Goal: Information Seeking & Learning: Learn about a topic

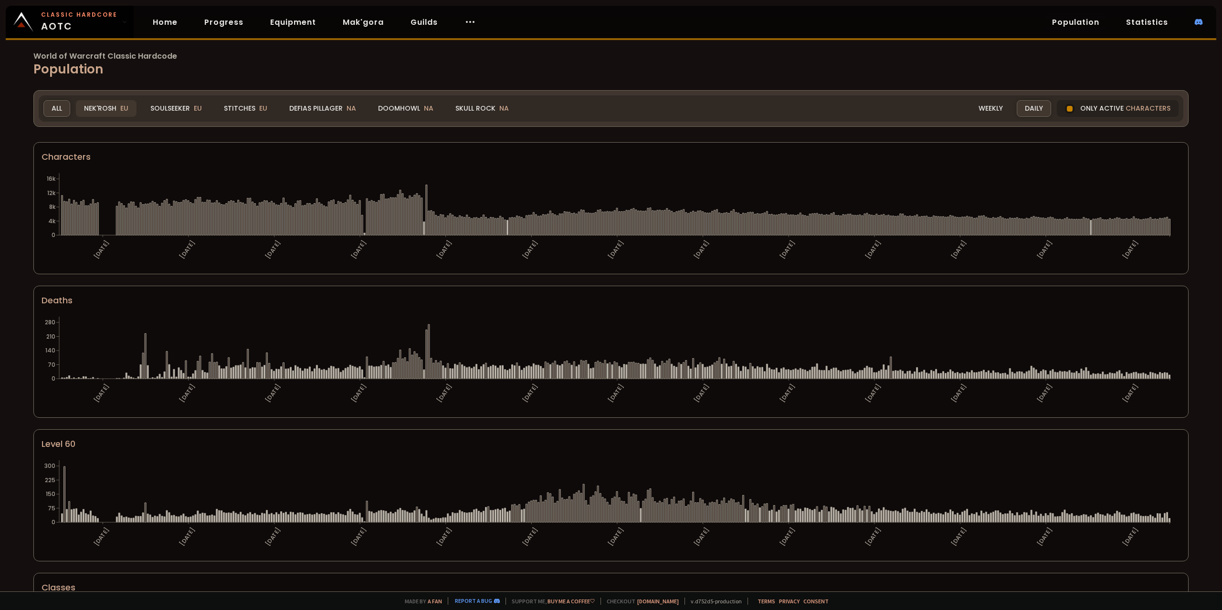
click at [111, 104] on div "Nek'Rosh EU" at bounding box center [106, 108] width 61 height 17
click at [9, 550] on div "World of Warcraft Classic Hardcode Population Realm All All Nek'Rosh EU Soulsee…" at bounding box center [611, 296] width 1222 height 592
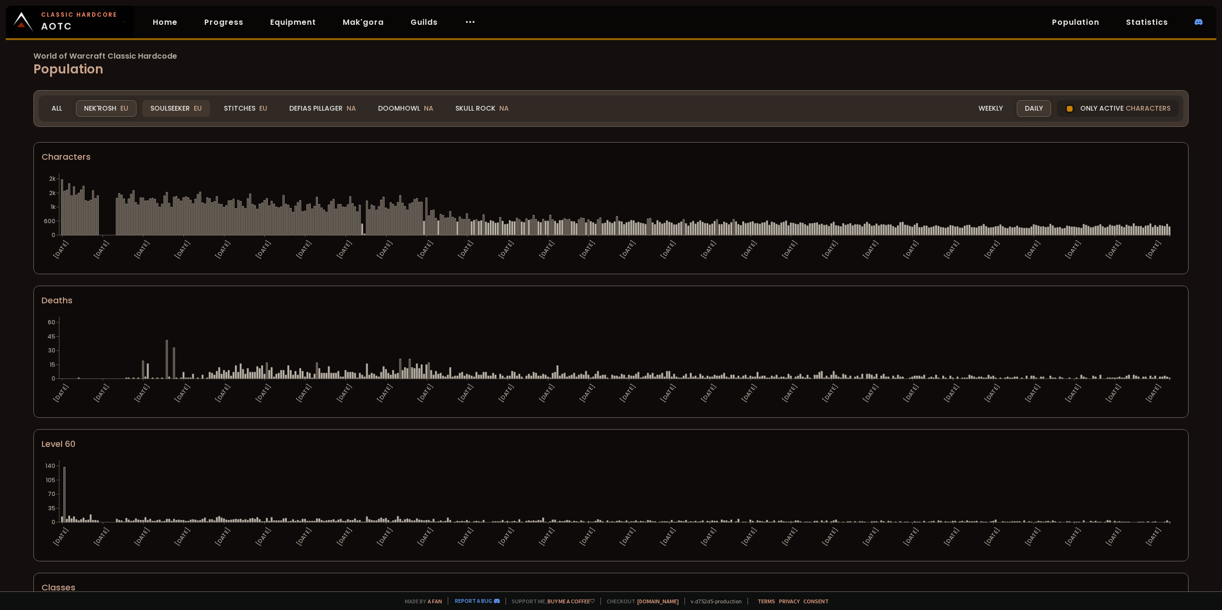
click at [178, 104] on div "Soulseeker EU" at bounding box center [176, 108] width 68 height 17
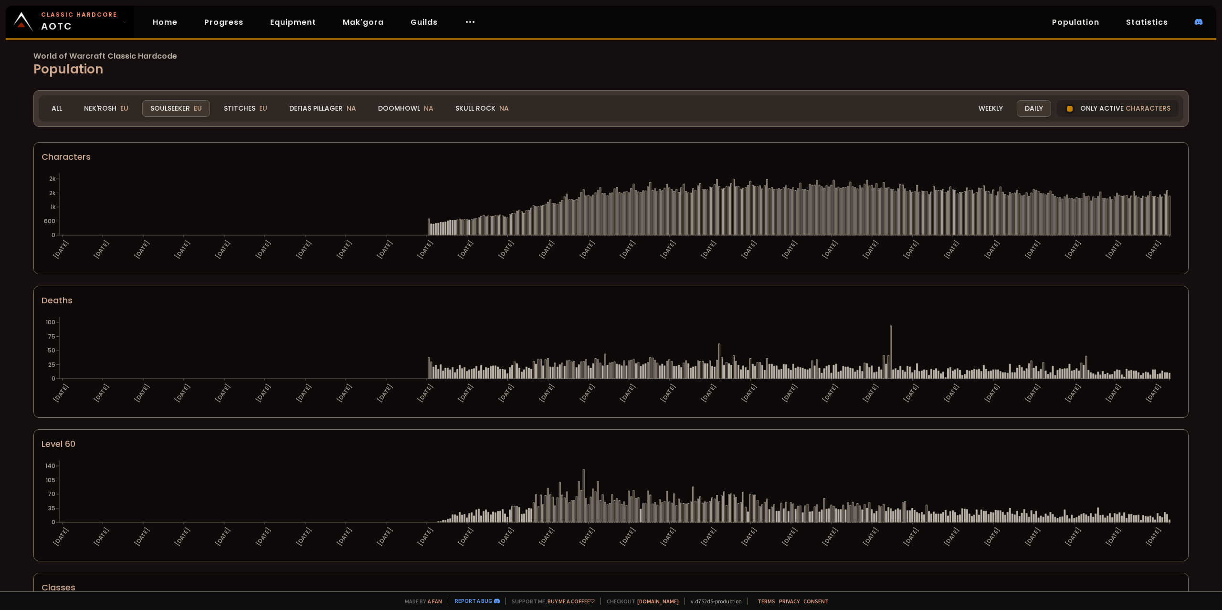
drag, startPoint x: 237, startPoint y: 112, endPoint x: 254, endPoint y: 0, distance: 113.5
click at [236, 110] on div "Stitches EU" at bounding box center [246, 108] width 60 height 17
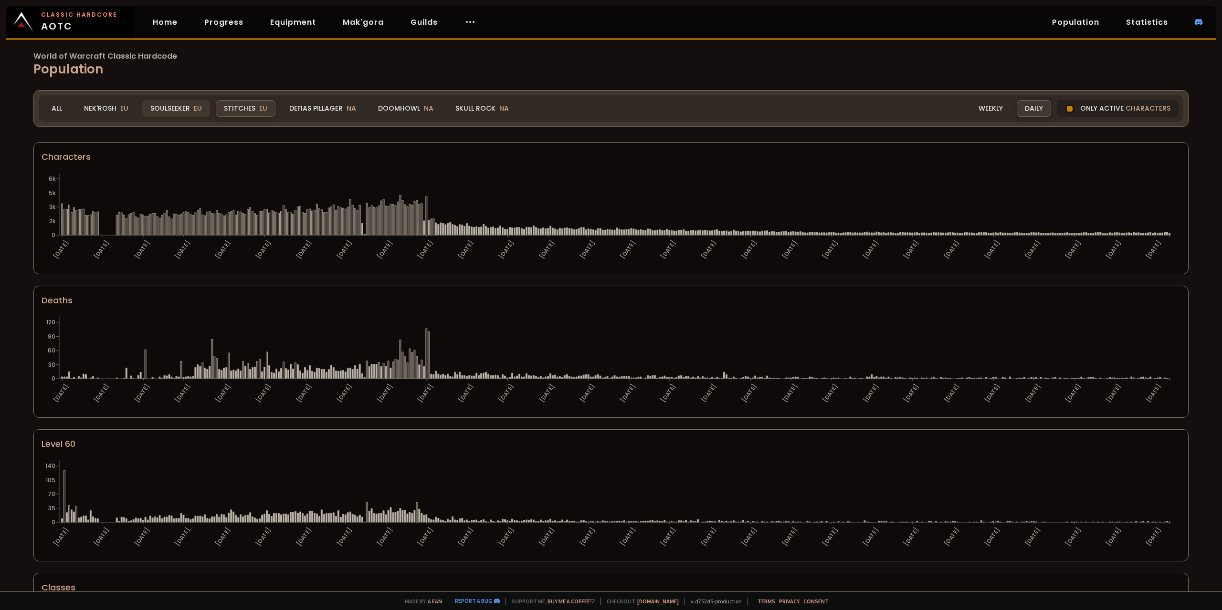
click at [174, 107] on div "Soulseeker EU" at bounding box center [176, 108] width 68 height 17
click at [195, 213] on icon at bounding box center [195, 224] width 1 height 22
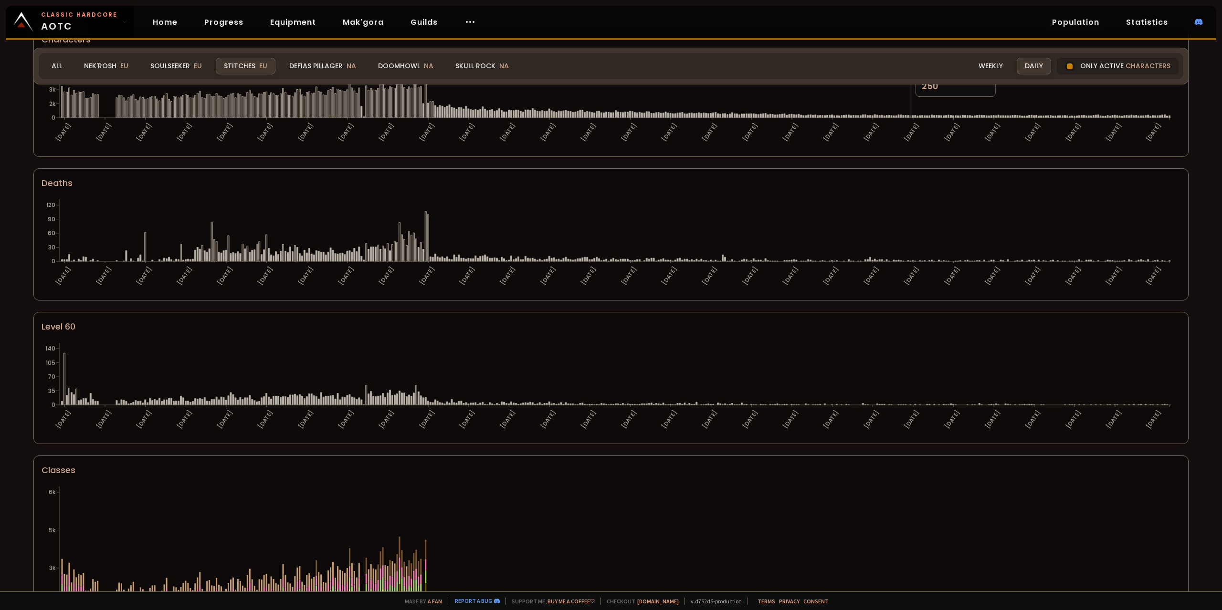
scroll to position [364, 0]
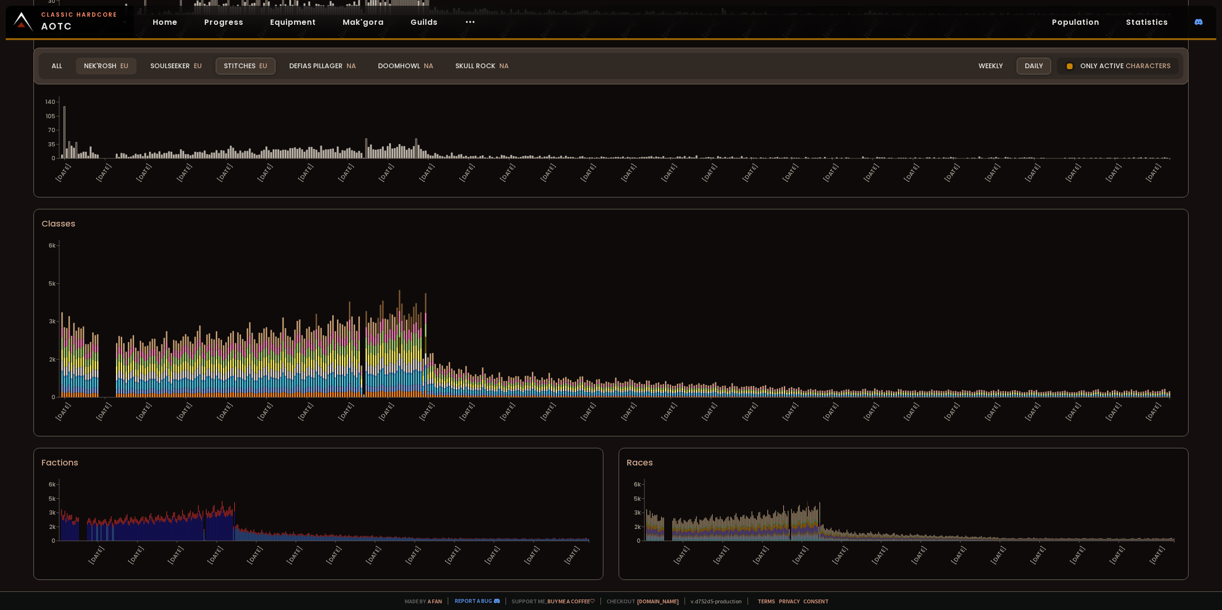
click at [105, 68] on div "Nek'Rosh EU" at bounding box center [106, 66] width 61 height 17
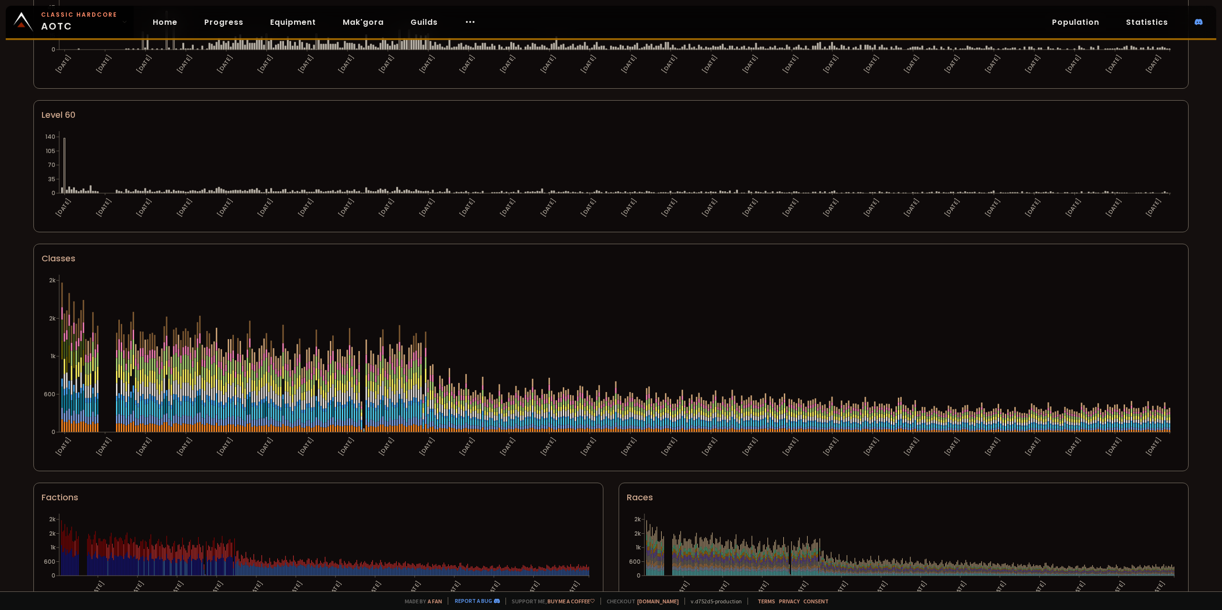
scroll to position [0, 0]
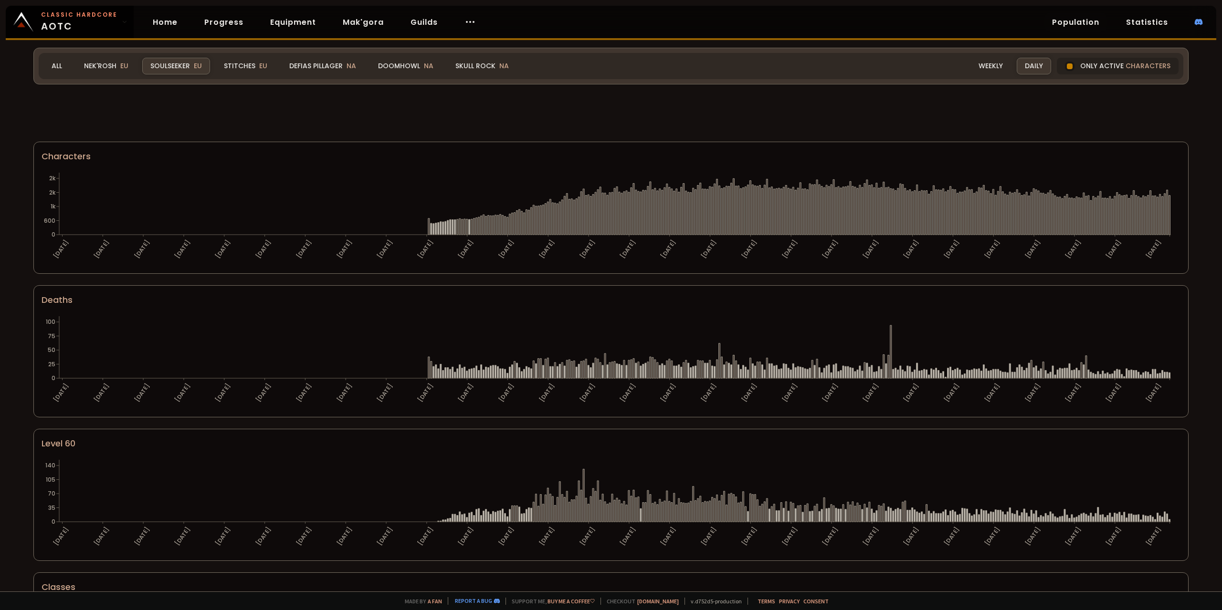
scroll to position [364, 0]
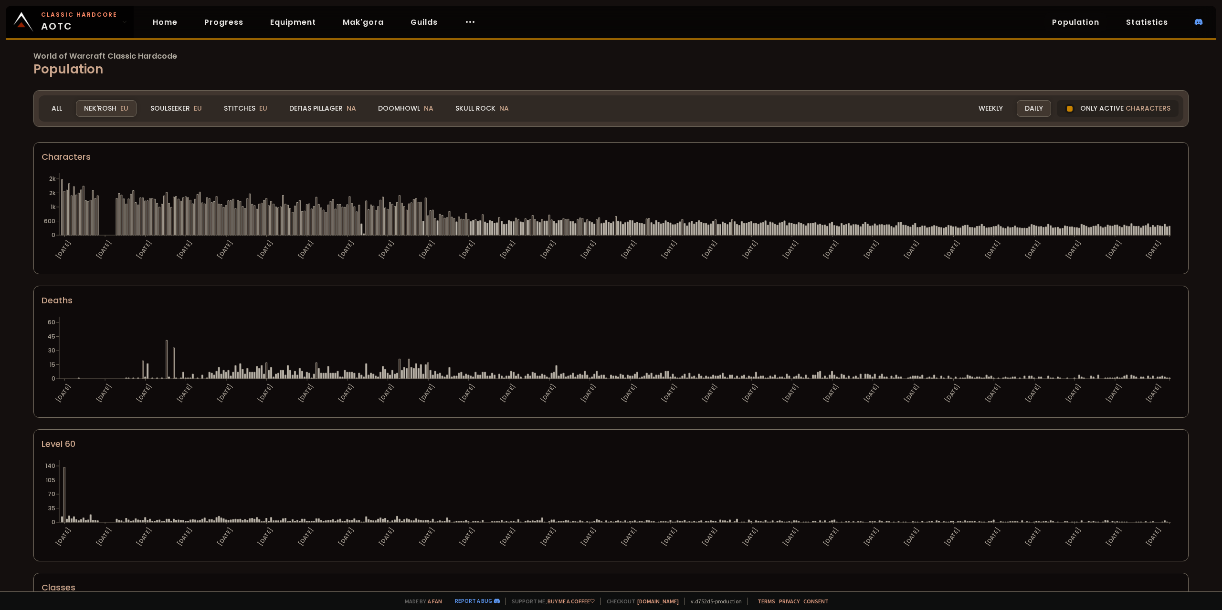
click at [22, 470] on div "World of Warcraft Classic Hardcode Population Realm Nek'Rosh All Nek'Rosh EU So…" at bounding box center [611, 296] width 1222 height 592
